Goal: Transaction & Acquisition: Purchase product/service

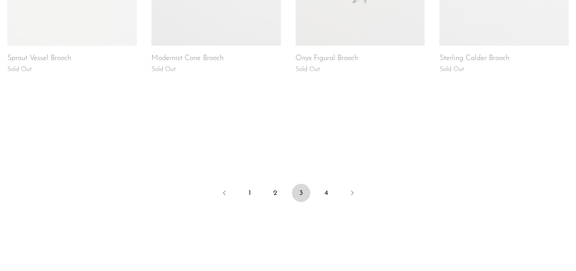
scroll to position [854, 0]
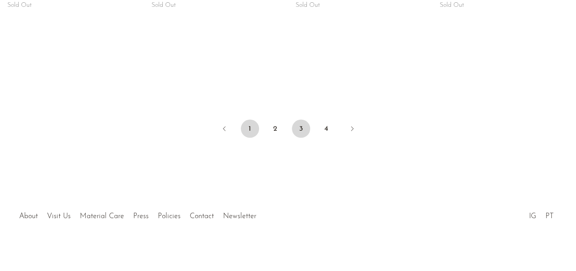
click at [251, 133] on link "1" at bounding box center [250, 129] width 18 height 18
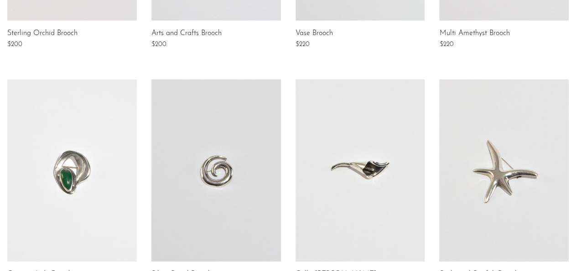
scroll to position [427, 0]
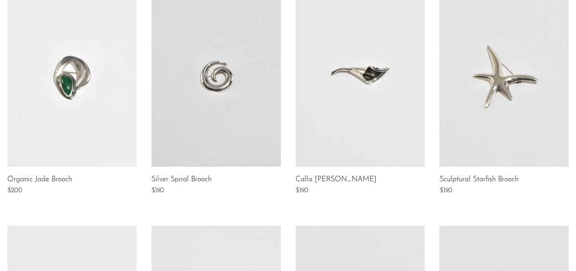
click at [527, 149] on link at bounding box center [504, 75] width 130 height 182
click at [261, 123] on link at bounding box center [216, 75] width 130 height 182
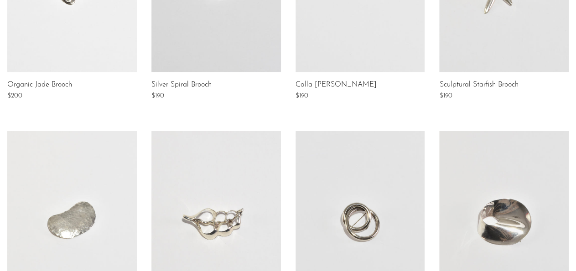
scroll to position [617, 0]
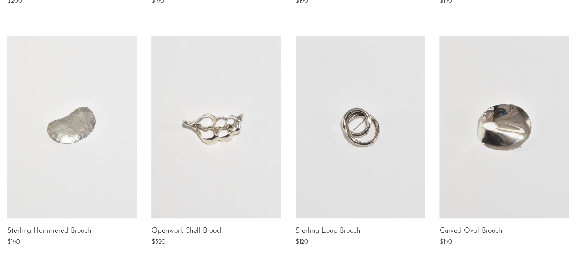
click at [84, 167] on link at bounding box center [72, 127] width 130 height 182
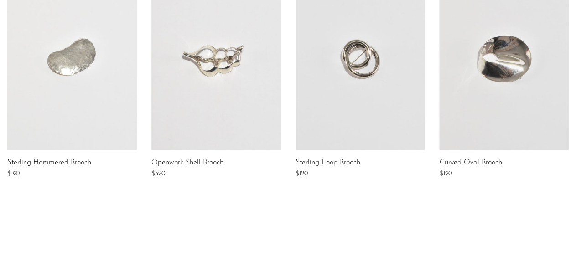
scroll to position [712, 0]
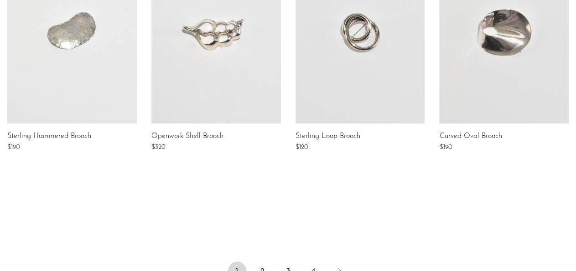
click at [257, 91] on link at bounding box center [216, 32] width 130 height 182
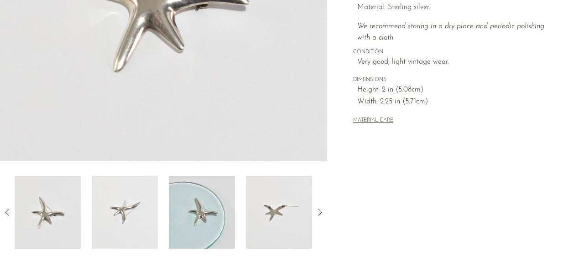
scroll to position [237, 0]
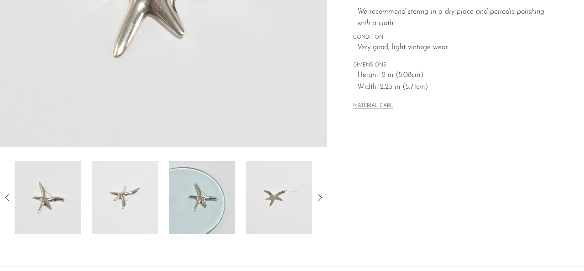
click at [193, 205] on img at bounding box center [202, 197] width 66 height 73
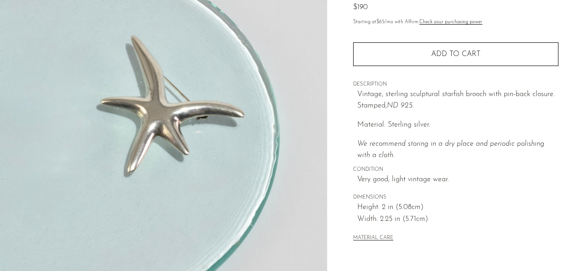
scroll to position [95, 0]
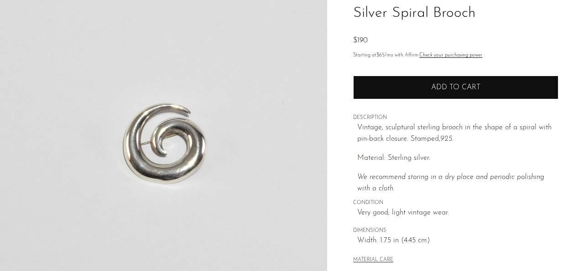
scroll to position [95, 0]
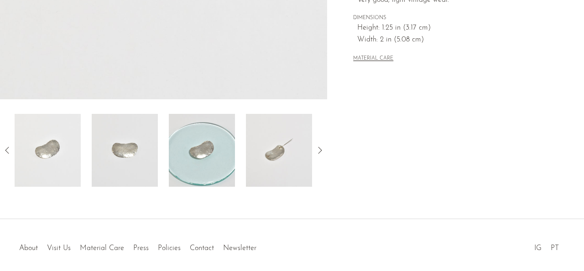
scroll to position [190, 0]
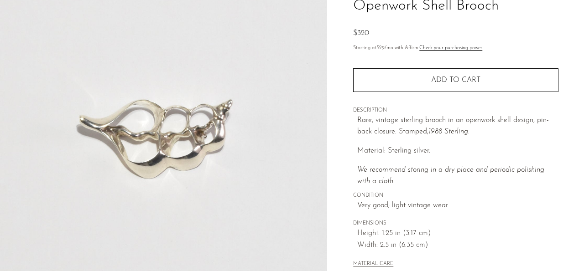
scroll to position [95, 0]
